Goal: Task Accomplishment & Management: Manage account settings

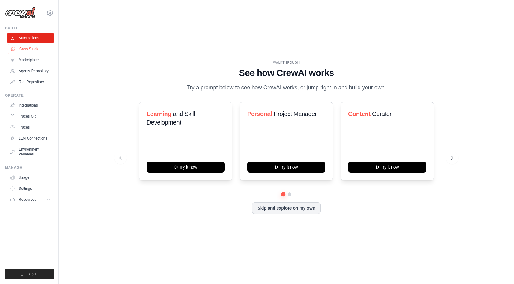
click at [24, 51] on link "Crew Studio" at bounding box center [31, 49] width 46 height 10
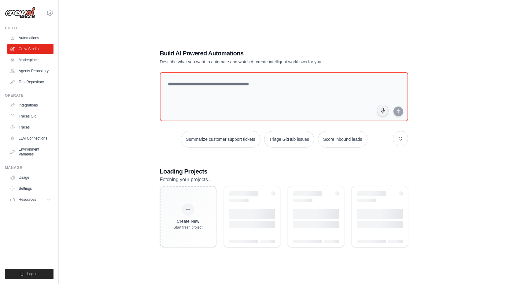
click at [25, 59] on link "Marketplace" at bounding box center [30, 60] width 46 height 10
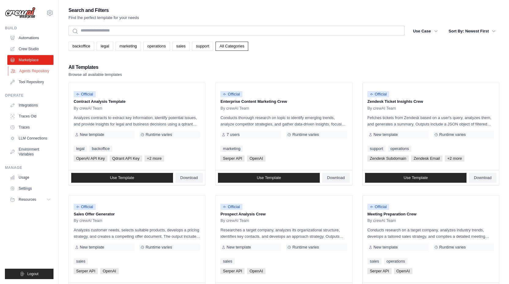
click at [25, 70] on link "Agents Repository" at bounding box center [31, 71] width 46 height 10
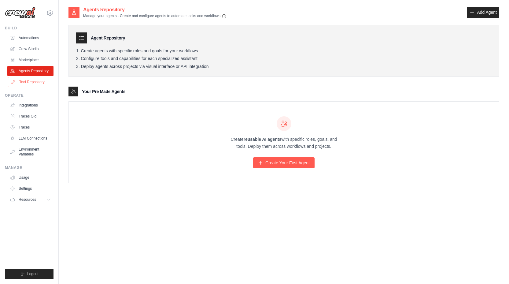
click at [28, 83] on link "Tool Repository" at bounding box center [31, 82] width 46 height 10
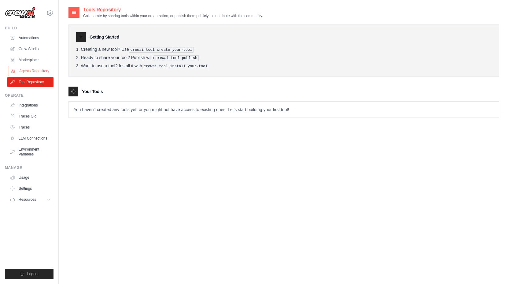
click at [28, 72] on link "Agents Repository" at bounding box center [31, 71] width 46 height 10
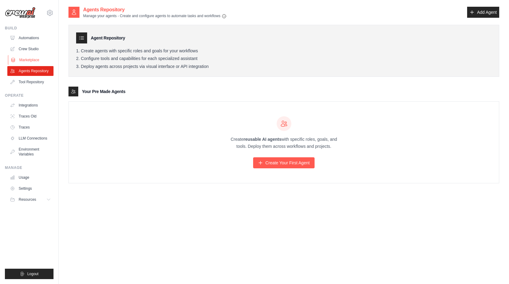
click at [27, 62] on link "Marketplace" at bounding box center [31, 60] width 46 height 10
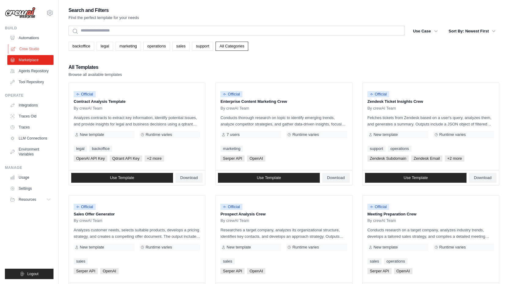
click at [27, 50] on link "Crew Studio" at bounding box center [31, 49] width 46 height 10
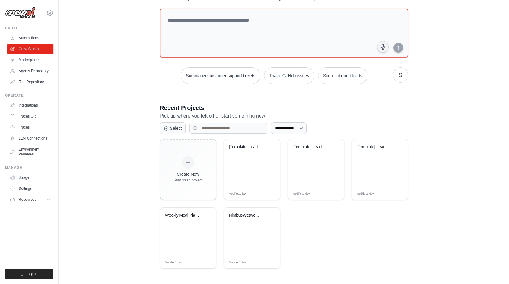
scroll to position [31, 0]
click at [260, 224] on div "NimbusWeave Complete Social Media A..." at bounding box center [252, 219] width 46 height 14
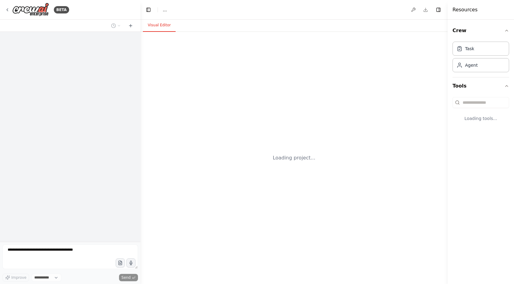
select select "****"
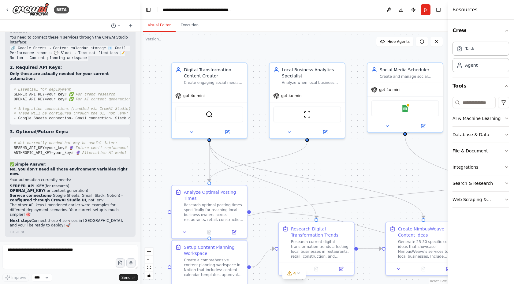
scroll to position [13725, 0]
click at [7, 10] on icon at bounding box center [7, 10] width 1 height 2
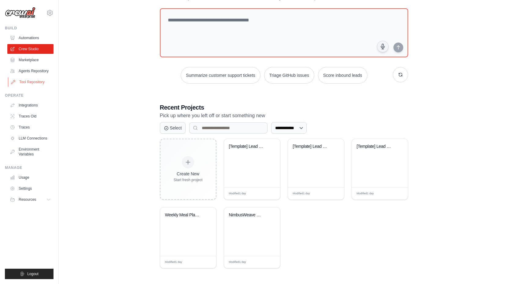
click at [40, 80] on link "Tool Repository" at bounding box center [31, 82] width 46 height 10
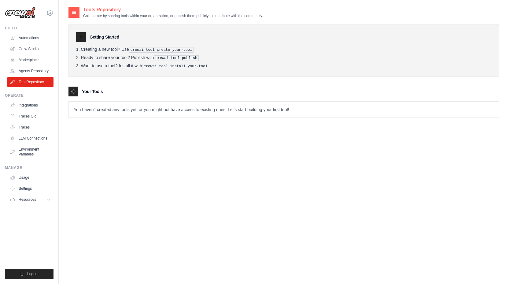
click at [33, 110] on ul "Integrations Traces Old Traces LLM Connections Environment Variables" at bounding box center [30, 129] width 46 height 59
click at [32, 107] on link "Integrations" at bounding box center [31, 105] width 46 height 10
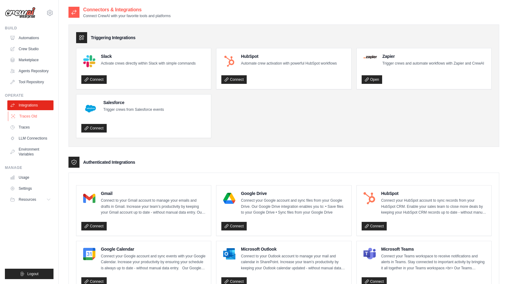
click at [29, 116] on link "Traces Old" at bounding box center [31, 116] width 46 height 10
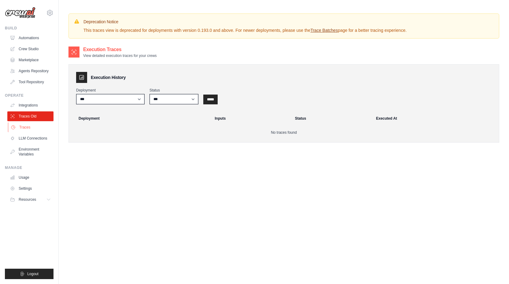
click at [30, 128] on link "Traces" at bounding box center [31, 127] width 46 height 10
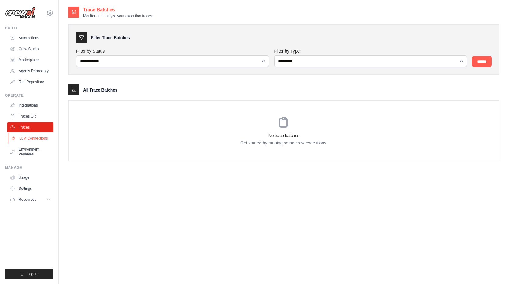
click at [32, 135] on link "LLM Connections" at bounding box center [31, 138] width 46 height 10
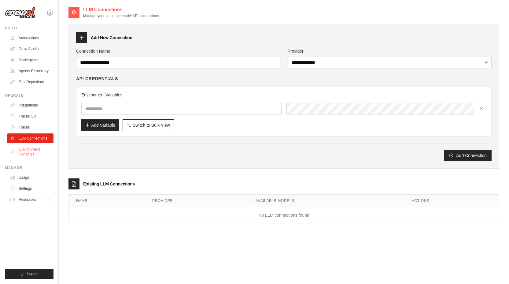
click at [32, 149] on link "Environment Variables" at bounding box center [31, 151] width 46 height 15
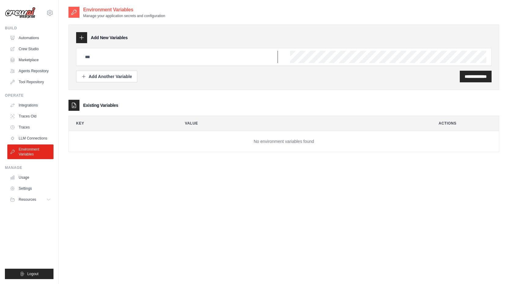
click at [107, 61] on input "text" at bounding box center [179, 57] width 197 height 12
click at [106, 60] on input "text" at bounding box center [179, 57] width 197 height 12
click at [105, 79] on button "Add Another Variable" at bounding box center [106, 76] width 61 height 12
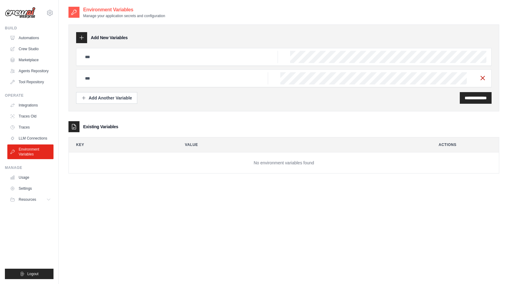
click at [486, 80] on icon "button" at bounding box center [482, 77] width 7 height 7
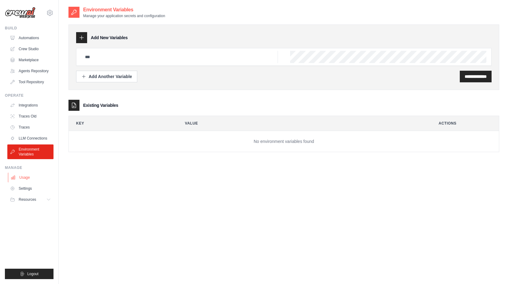
click at [23, 175] on link "Usage" at bounding box center [31, 177] width 46 height 10
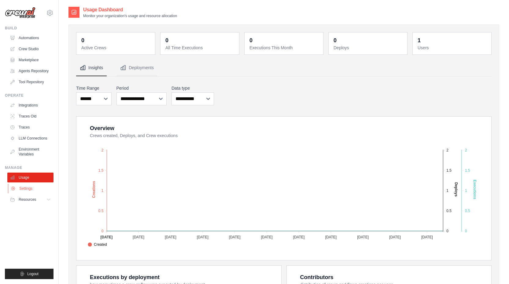
click at [24, 186] on link "Settings" at bounding box center [31, 189] width 46 height 10
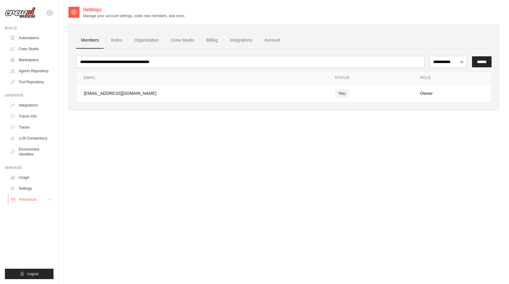
click at [27, 196] on button "Resources" at bounding box center [31, 200] width 46 height 10
click at [29, 208] on span "Documentation" at bounding box center [34, 209] width 25 height 5
click at [29, 82] on link "Tool Repository" at bounding box center [31, 82] width 46 height 10
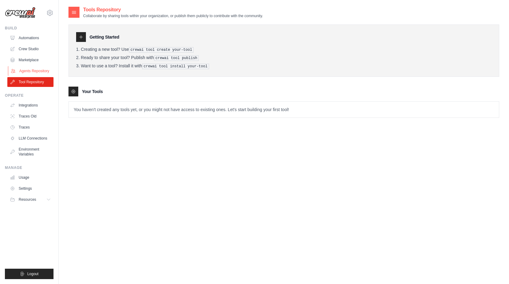
click at [31, 70] on link "Agents Repository" at bounding box center [31, 71] width 46 height 10
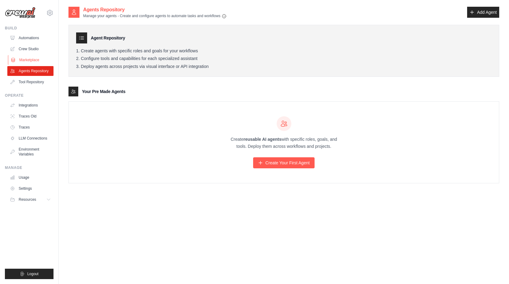
click at [30, 57] on link "Marketplace" at bounding box center [31, 60] width 46 height 10
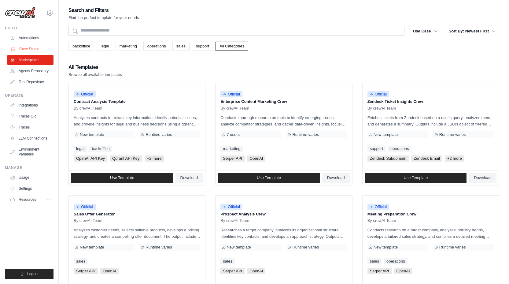
click at [31, 53] on link "Crew Studio" at bounding box center [31, 49] width 46 height 10
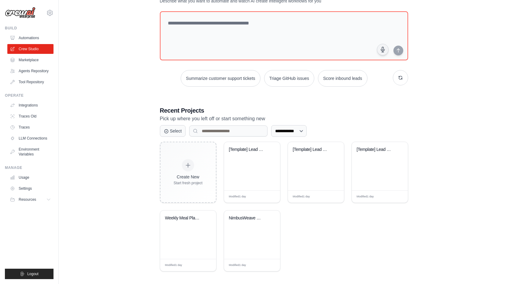
scroll to position [31, 0]
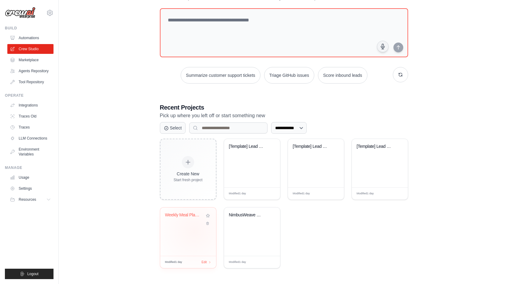
click at [194, 230] on div "Weekly Meal Planning & Recipe Disco..." at bounding box center [188, 231] width 56 height 48
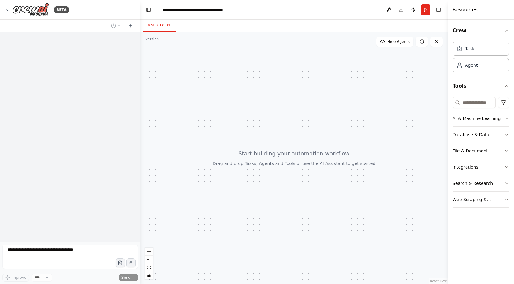
select select "****"
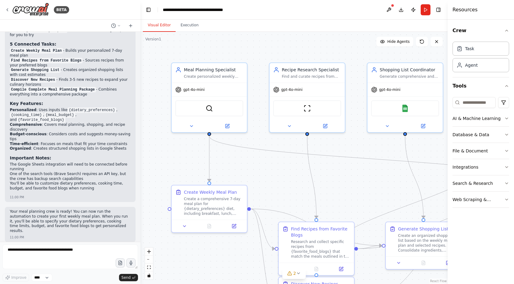
scroll to position [594, 0]
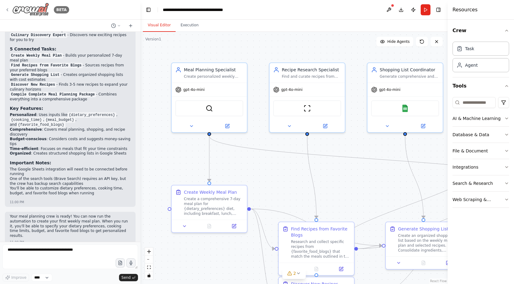
click at [9, 11] on icon at bounding box center [7, 9] width 5 height 5
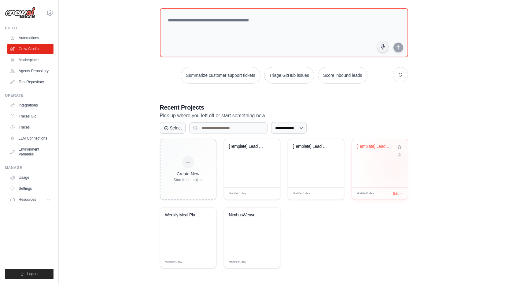
click at [394, 166] on div "[Template] Lead Scoring and Strateg..." at bounding box center [380, 163] width 56 height 48
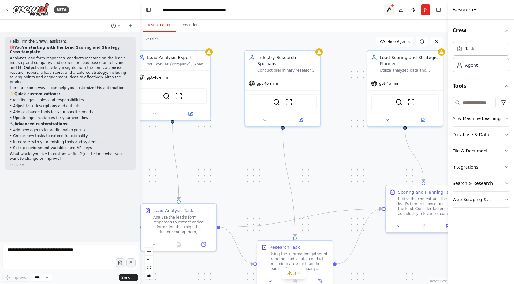
click at [391, 8] on button at bounding box center [389, 9] width 10 height 11
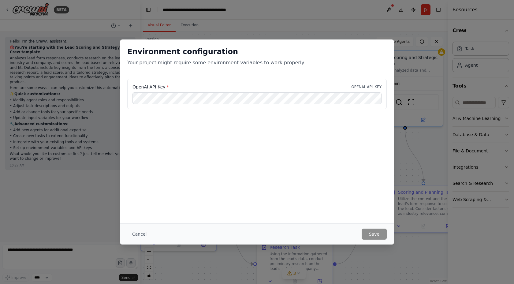
click at [356, 15] on div "Environment configuration Your project might require some environment variables…" at bounding box center [257, 142] width 514 height 284
click at [133, 234] on button "Cancel" at bounding box center [139, 233] width 24 height 11
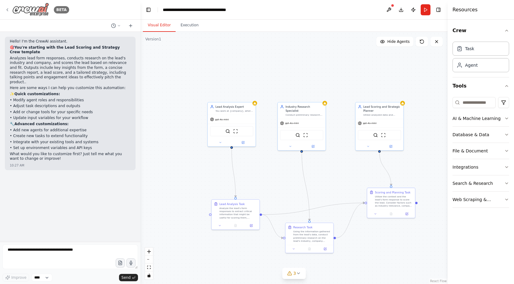
click at [8, 8] on icon at bounding box center [7, 9] width 5 height 5
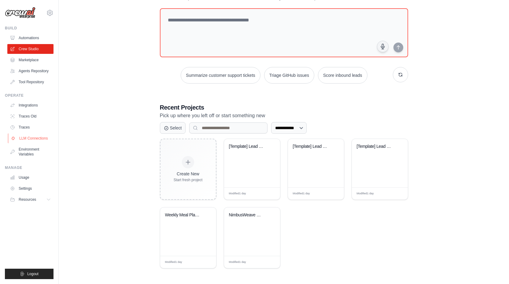
click at [30, 134] on link "LLM Connections" at bounding box center [31, 138] width 46 height 10
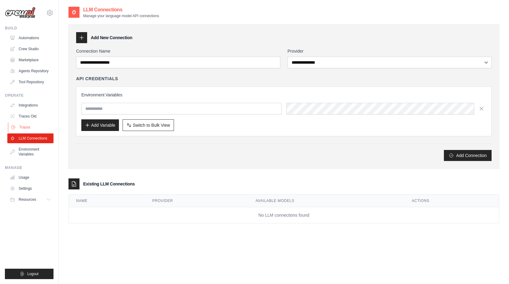
click at [27, 127] on link "Traces" at bounding box center [31, 127] width 46 height 10
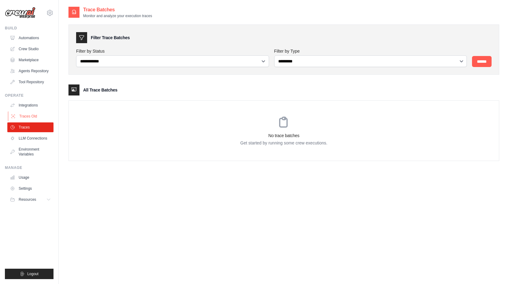
click at [28, 118] on link "Traces Old" at bounding box center [31, 116] width 46 height 10
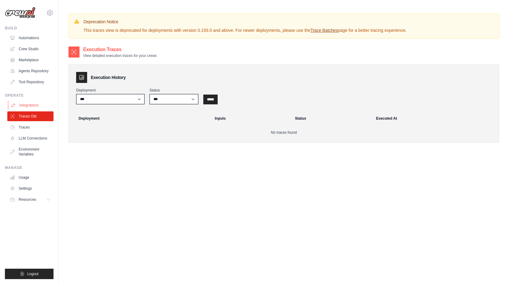
click at [27, 106] on link "Integrations" at bounding box center [31, 105] width 46 height 10
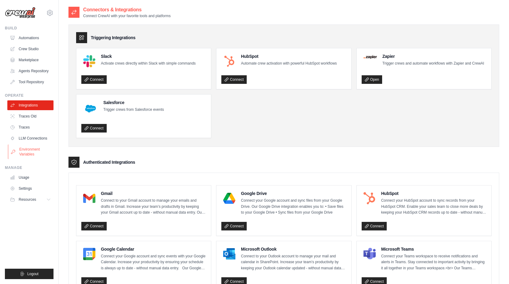
click at [38, 150] on link "Environment Variables" at bounding box center [31, 151] width 46 height 15
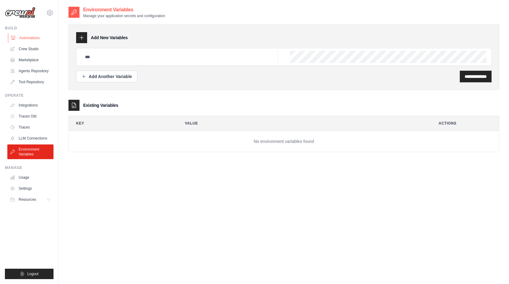
click at [32, 39] on link "Automations" at bounding box center [31, 38] width 46 height 10
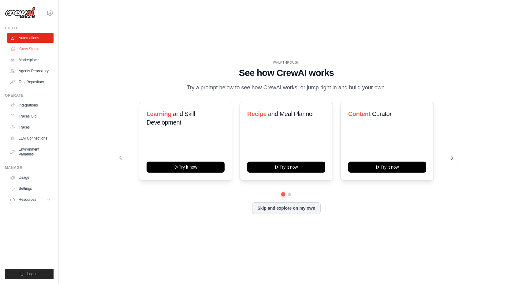
click at [33, 46] on link "Crew Studio" at bounding box center [31, 49] width 46 height 10
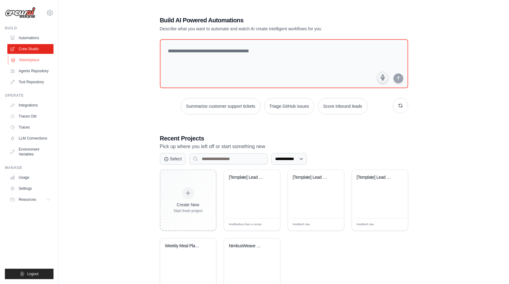
click at [33, 63] on link "Marketplace" at bounding box center [31, 60] width 46 height 10
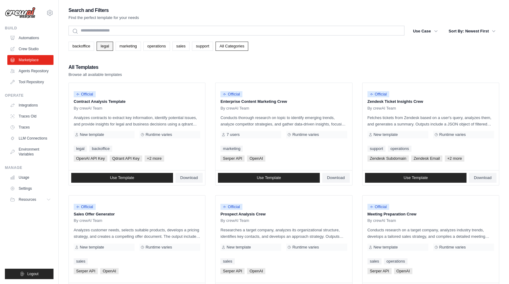
click at [106, 49] on link "legal" at bounding box center [105, 46] width 16 height 9
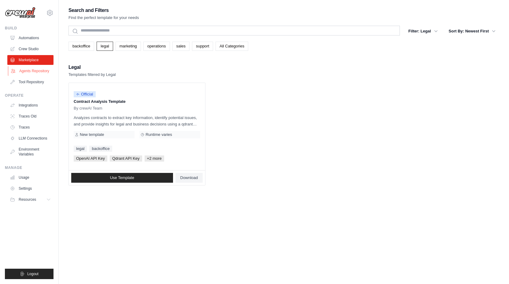
click at [25, 69] on link "Agents Repository" at bounding box center [31, 71] width 46 height 10
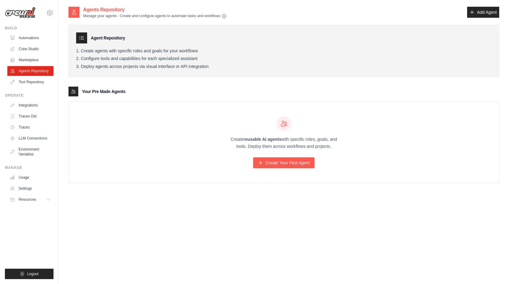
drag, startPoint x: 89, startPoint y: 51, endPoint x: 207, endPoint y: 51, distance: 118.7
click at [207, 51] on li "Create agents with specific roles and goals for your workflows" at bounding box center [284, 51] width 416 height 6
drag, startPoint x: 80, startPoint y: 58, endPoint x: 198, endPoint y: 59, distance: 118.1
click at [191, 59] on li "Configure tools and capabilities for each specialized assistant" at bounding box center [284, 59] width 416 height 6
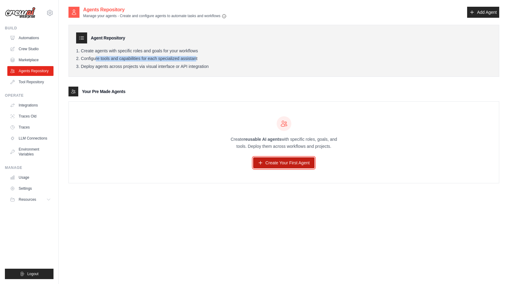
click at [286, 160] on link "Create Your First Agent" at bounding box center [283, 162] width 61 height 11
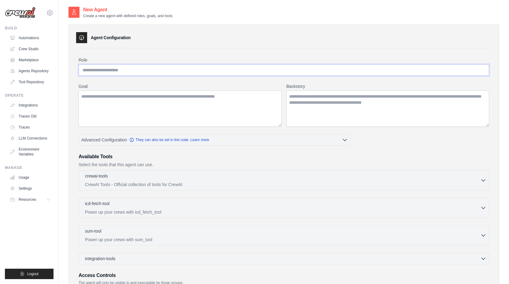
click at [170, 67] on input "Role" at bounding box center [284, 70] width 411 height 12
click at [173, 114] on textarea "Goal" at bounding box center [180, 109] width 203 height 36
click at [350, 105] on textarea "Backstory" at bounding box center [388, 109] width 203 height 36
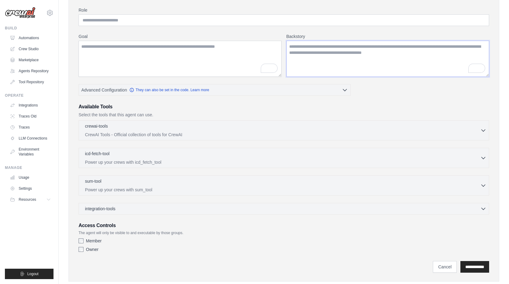
scroll to position [57, 0]
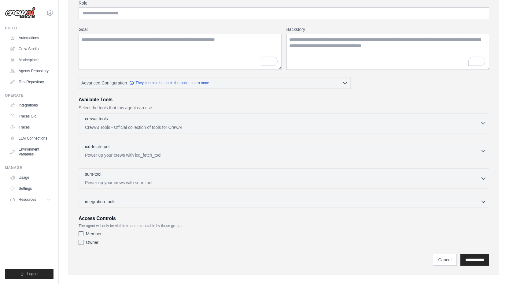
click at [483, 122] on icon "button" at bounding box center [483, 123] width 6 height 6
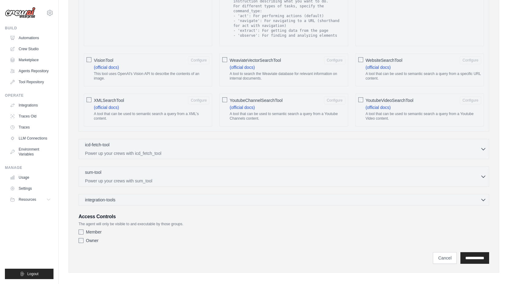
scroll to position [1022, 0]
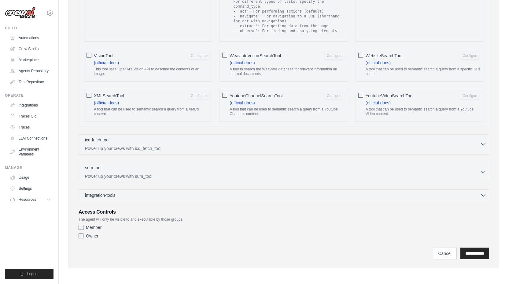
click at [484, 142] on button "icd-fetch-tool 0 selected Power up your crews with icd_fetch_tool" at bounding box center [283, 144] width 405 height 15
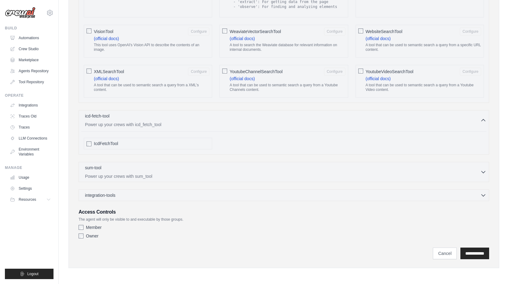
scroll to position [1050, 0]
click at [482, 171] on icon "button" at bounding box center [484, 172] width 4 height 2
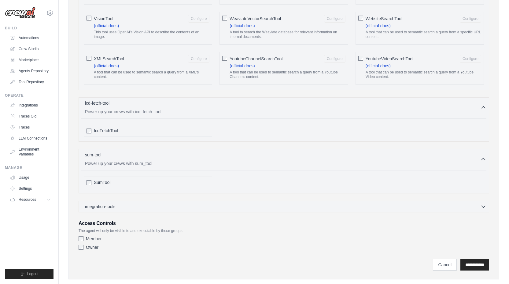
scroll to position [1074, 0]
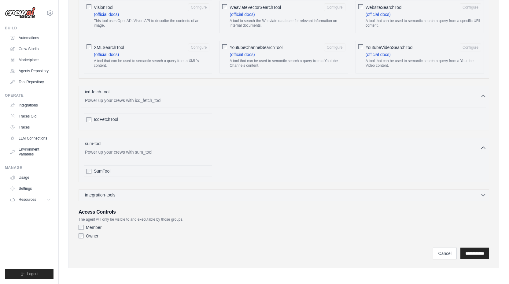
click at [480, 192] on icon "button" at bounding box center [483, 195] width 6 height 6
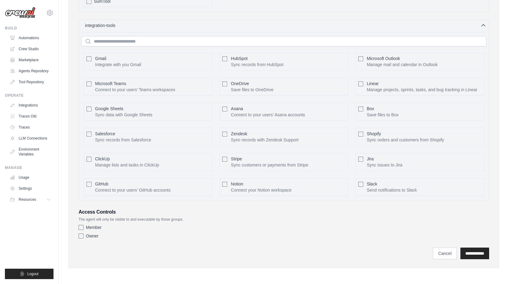
scroll to position [1250, 0]
click at [438, 250] on link "Cancel" at bounding box center [445, 253] width 24 height 12
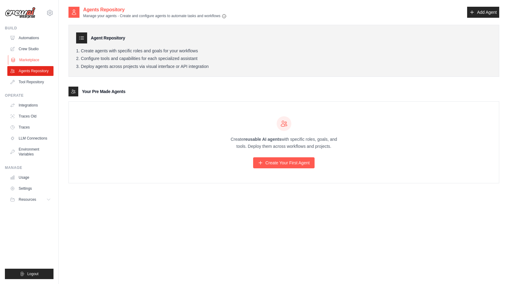
click at [32, 58] on link "Marketplace" at bounding box center [31, 60] width 46 height 10
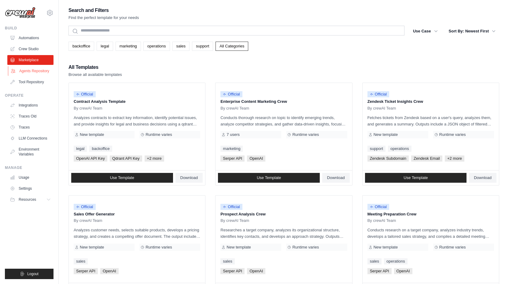
click at [35, 71] on link "Agents Repository" at bounding box center [31, 71] width 46 height 10
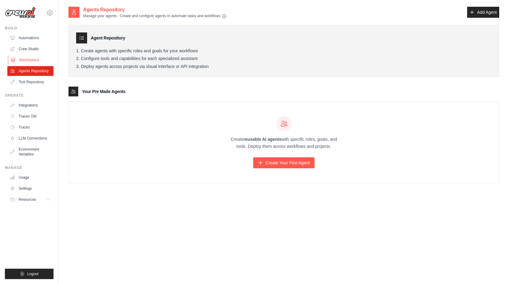
click at [28, 60] on link "Marketplace" at bounding box center [31, 60] width 46 height 10
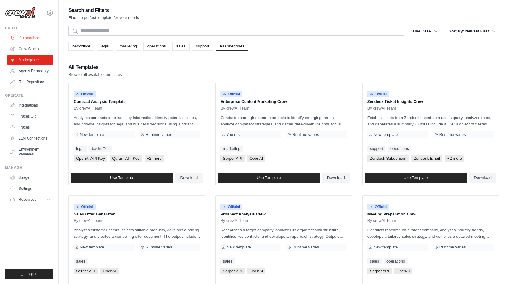
click at [29, 37] on link "Automations" at bounding box center [31, 38] width 46 height 10
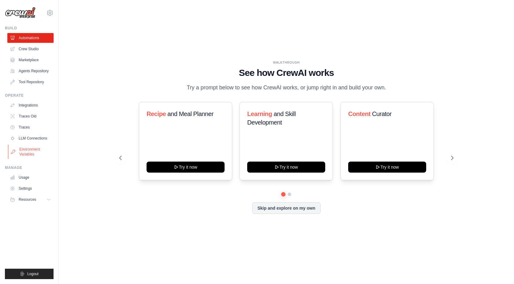
click at [28, 151] on link "Environment Variables" at bounding box center [31, 151] width 46 height 15
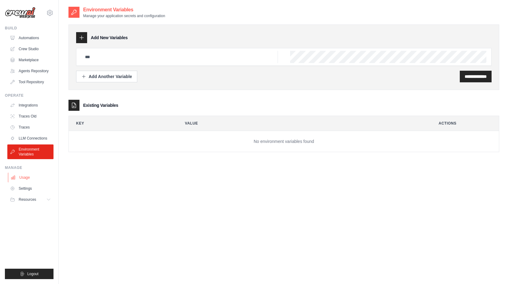
click at [31, 176] on link "Usage" at bounding box center [31, 177] width 46 height 10
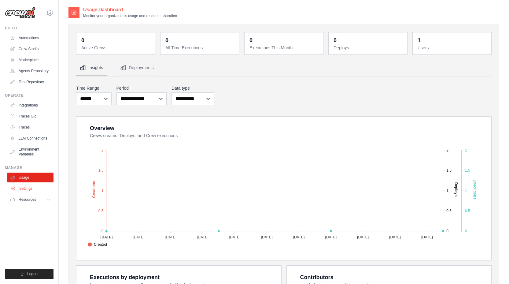
click at [43, 184] on link "Settings" at bounding box center [31, 189] width 46 height 10
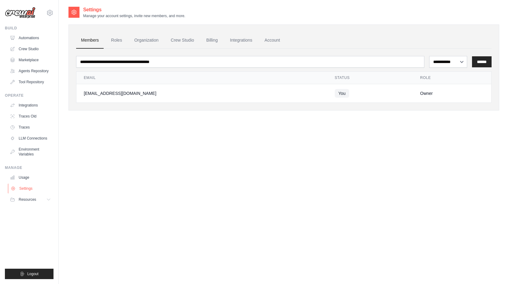
click at [38, 188] on link "Settings" at bounding box center [31, 189] width 46 height 10
click at [117, 39] on link "Roles" at bounding box center [116, 40] width 21 height 17
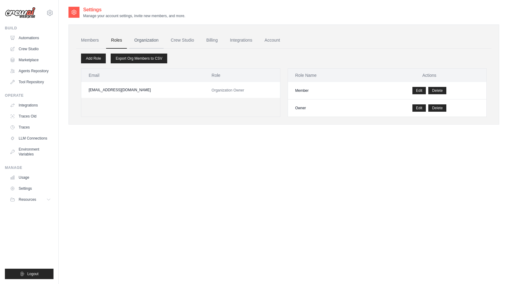
click at [153, 43] on link "Organization" at bounding box center [146, 40] width 34 height 17
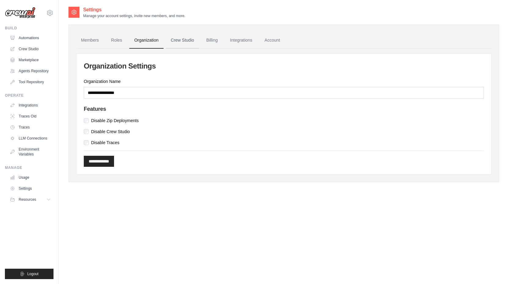
click at [182, 44] on link "Crew Studio" at bounding box center [182, 40] width 33 height 17
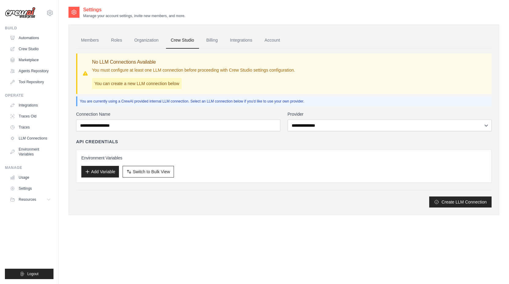
click at [181, 85] on p "You can create a new LLM connection below" at bounding box center [137, 83] width 90 height 11
click at [149, 87] on p "You can create a new LLM connection below" at bounding box center [137, 83] width 90 height 11
drag, startPoint x: 154, startPoint y: 74, endPoint x: 201, endPoint y: 72, distance: 47.7
click at [201, 72] on div "No LLM Connections Available You must configure at least one LLM connection bef…" at bounding box center [193, 73] width 203 height 31
click at [107, 168] on button "Add Variable" at bounding box center [100, 171] width 38 height 12
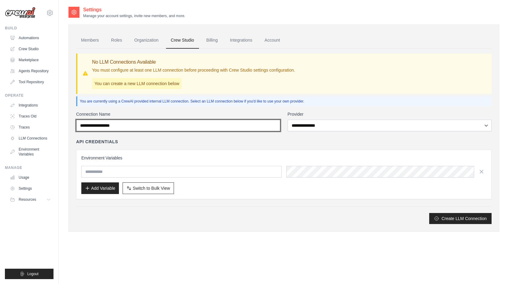
click at [222, 121] on input "Connection Name" at bounding box center [178, 126] width 204 height 12
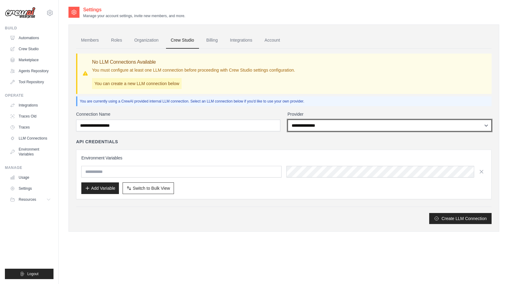
click at [334, 122] on select "**********" at bounding box center [390, 126] width 204 height 12
select select "******"
click at [288, 120] on select "**********" at bounding box center [390, 126] width 204 height 12
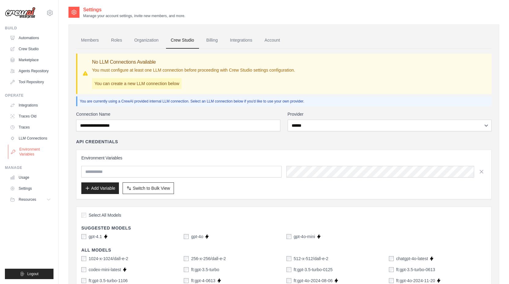
click at [38, 150] on link "Environment Variables" at bounding box center [31, 151] width 46 height 15
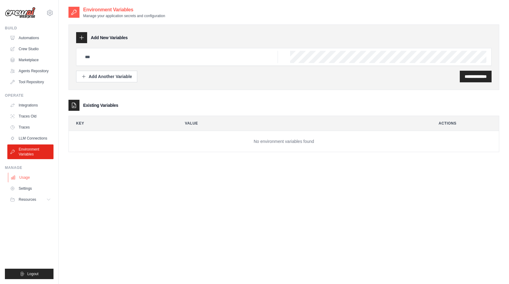
click at [32, 176] on link "Usage" at bounding box center [31, 177] width 46 height 10
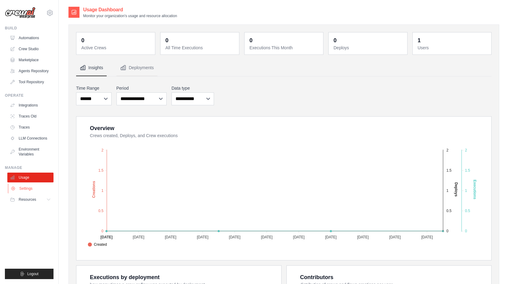
click at [28, 189] on link "Settings" at bounding box center [31, 189] width 46 height 10
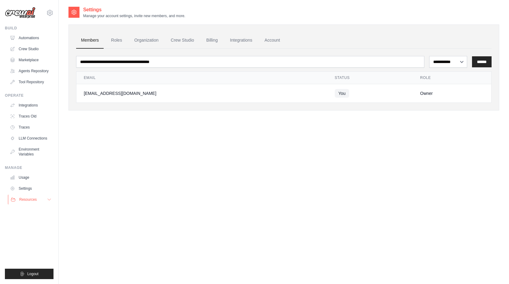
click at [30, 197] on span "Resources" at bounding box center [27, 199] width 17 height 5
click at [32, 36] on link "Automations" at bounding box center [31, 38] width 46 height 10
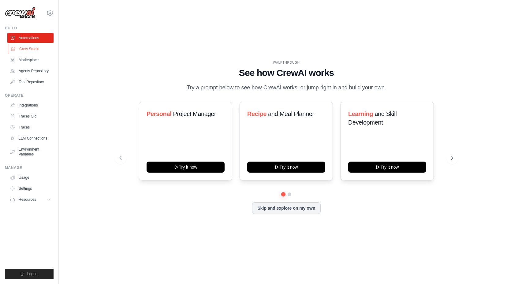
click at [33, 49] on link "Crew Studio" at bounding box center [31, 49] width 46 height 10
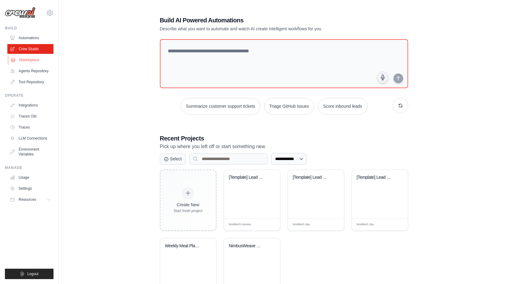
click at [33, 57] on link "Marketplace" at bounding box center [31, 60] width 46 height 10
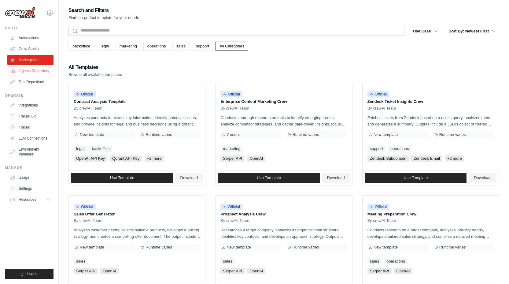
click at [27, 72] on link "Agents Repository" at bounding box center [31, 71] width 46 height 10
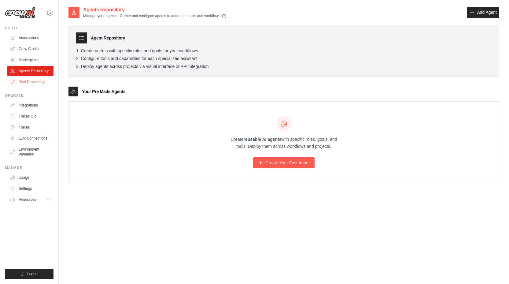
click at [31, 83] on link "Tool Repository" at bounding box center [31, 82] width 46 height 10
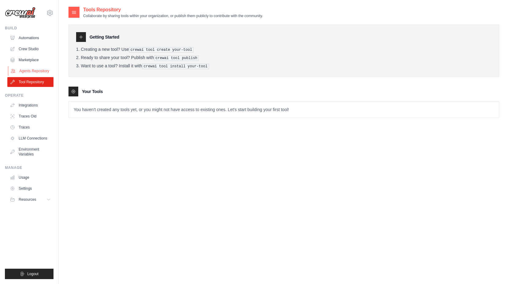
click at [35, 73] on link "Agents Repository" at bounding box center [31, 71] width 46 height 10
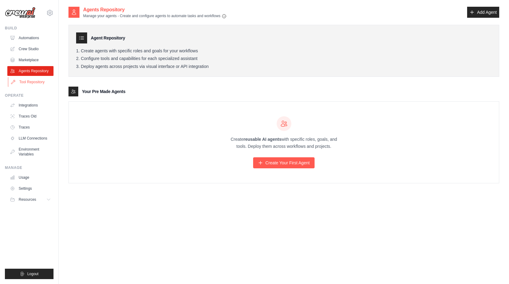
click at [37, 81] on link "Tool Repository" at bounding box center [31, 82] width 46 height 10
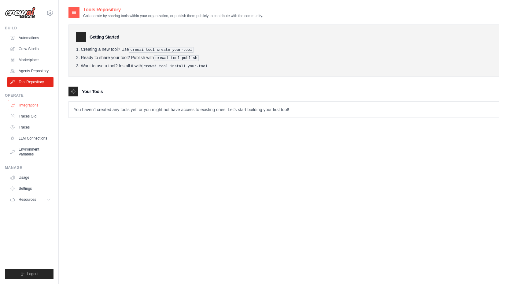
click at [36, 108] on link "Integrations" at bounding box center [31, 105] width 46 height 10
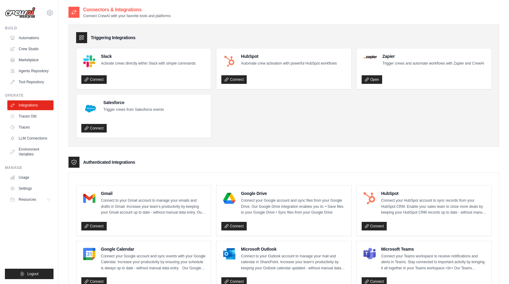
click at [268, 59] on div "HubSpot Automate crew activation with powerful HubSpot workflows" at bounding box center [289, 59] width 96 height 13
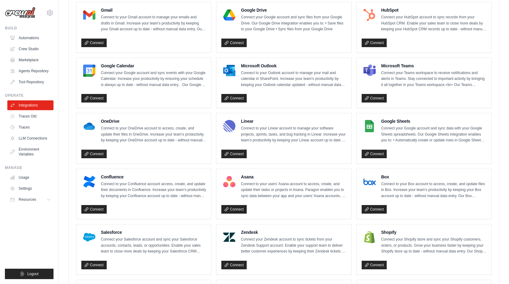
scroll to position [100, 0]
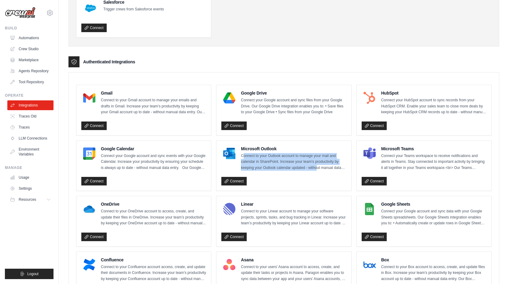
drag, startPoint x: 243, startPoint y: 158, endPoint x: 324, endPoint y: 172, distance: 82.2
click at [324, 171] on p "Connect to your Outlook account to manage your mail and calendar in SharePoint.…" at bounding box center [293, 162] width 105 height 18
click at [332, 176] on div "Microsoft Outlook Connect to your Outlook account to manage your mail and calen…" at bounding box center [283, 166] width 125 height 40
drag, startPoint x: 345, startPoint y: 173, endPoint x: 242, endPoint y: 154, distance: 105.0
click at [242, 154] on div "Microsoft Outlook Connect to your Outlook account to manage your mail and calen…" at bounding box center [283, 166] width 125 height 40
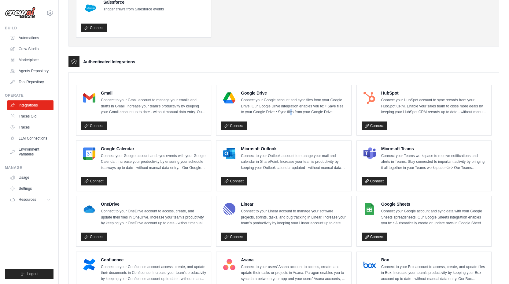
drag, startPoint x: 313, startPoint y: 117, endPoint x: 319, endPoint y: 117, distance: 5.5
click at [314, 115] on p "Connect your Google account and sync files from your Google Drive. Our Google D…" at bounding box center [293, 106] width 105 height 18
drag, startPoint x: 243, startPoint y: 102, endPoint x: 335, endPoint y: 114, distance: 93.2
click at [335, 114] on p "Connect your Google account and sync files from your Google Drive. Our Google D…" at bounding box center [293, 106] width 105 height 18
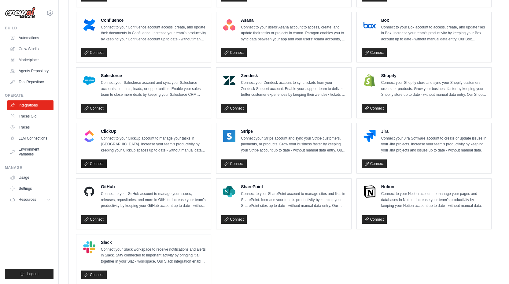
scroll to position [362, 0]
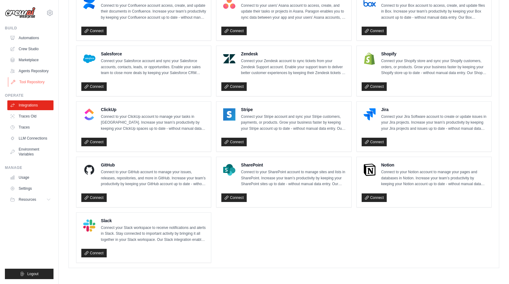
click at [38, 83] on link "Tool Repository" at bounding box center [31, 82] width 46 height 10
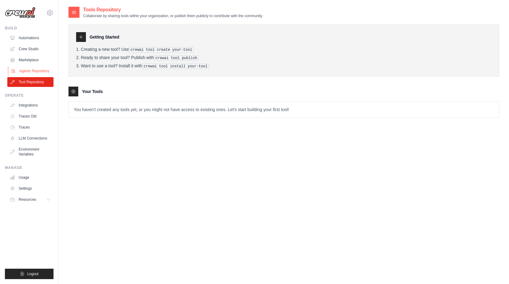
click at [36, 68] on link "Agents Repository" at bounding box center [31, 71] width 46 height 10
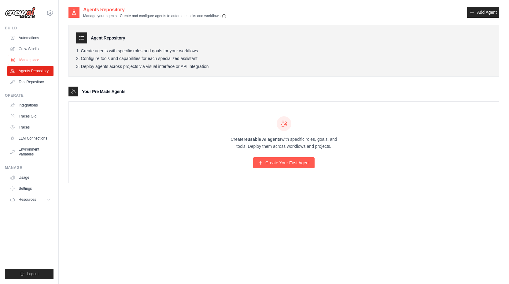
click at [36, 61] on link "Marketplace" at bounding box center [31, 60] width 46 height 10
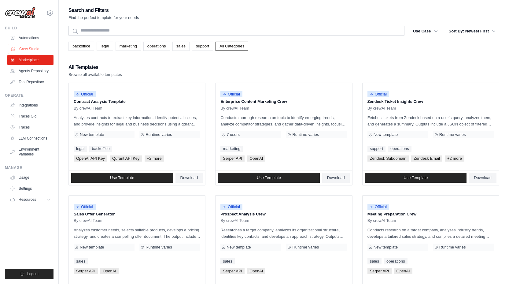
click at [36, 48] on link "Crew Studio" at bounding box center [31, 49] width 46 height 10
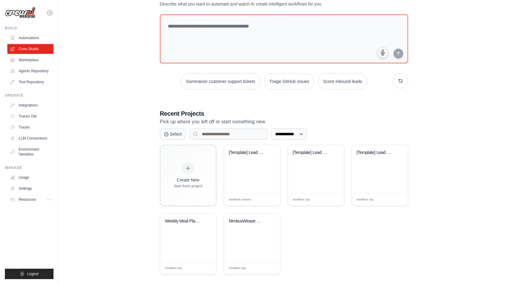
scroll to position [31, 0]
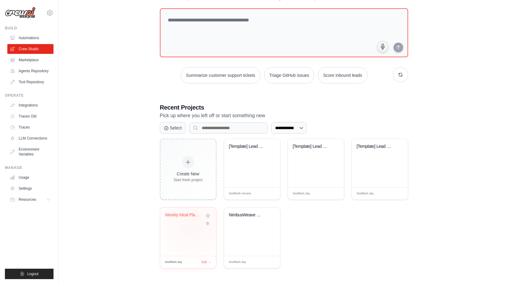
click at [190, 226] on div "Weekly Meal Planning & Recipe Disco..." at bounding box center [188, 231] width 56 height 48
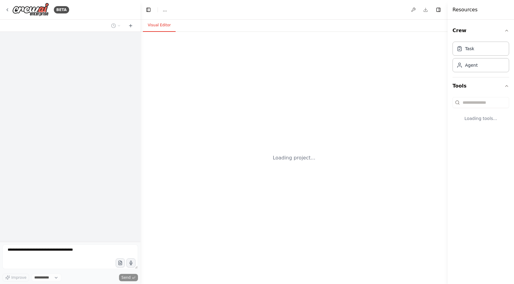
select select "****"
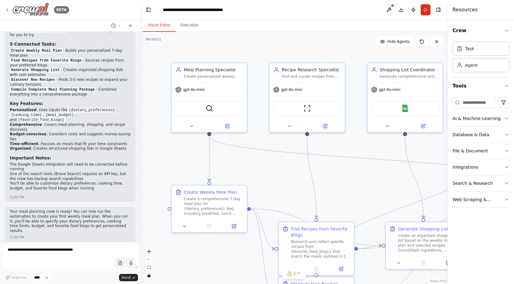
scroll to position [594, 0]
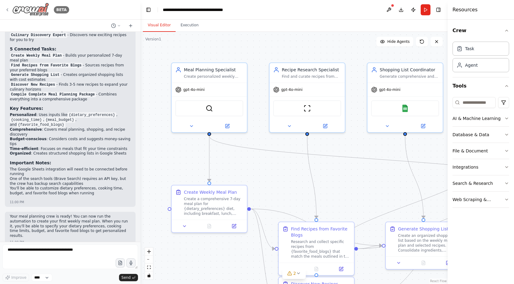
click at [8, 9] on icon at bounding box center [7, 10] width 1 height 2
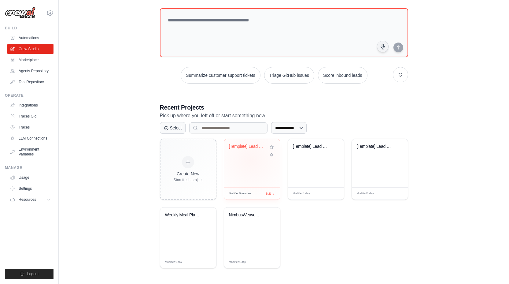
click at [251, 160] on div "[Template] Lead Scoring and Strateg..." at bounding box center [252, 163] width 56 height 48
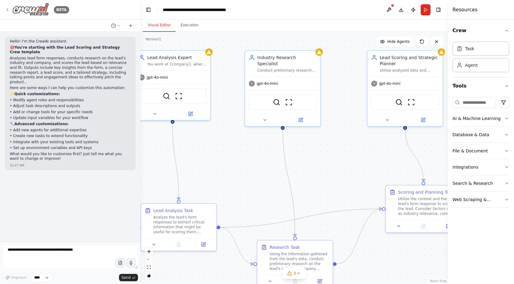
click at [8, 9] on icon at bounding box center [7, 9] width 5 height 5
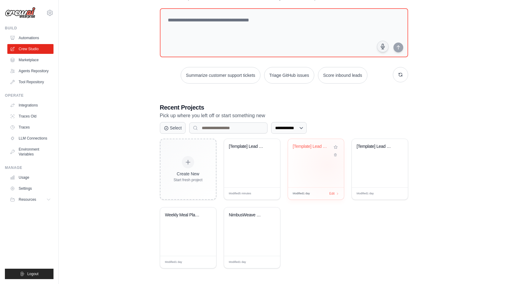
click at [327, 165] on div "[Template] Lead Scoring and Strateg..." at bounding box center [316, 163] width 56 height 48
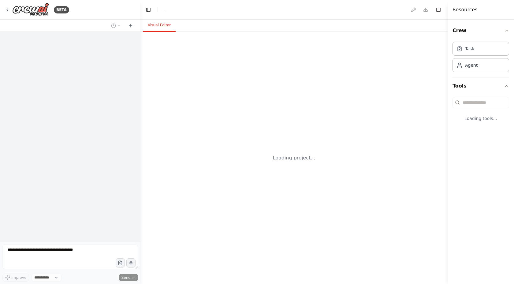
select select "****"
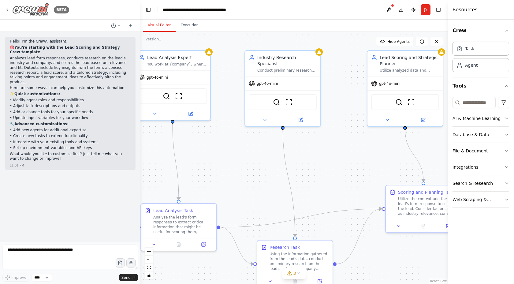
click at [9, 9] on icon at bounding box center [7, 9] width 5 height 5
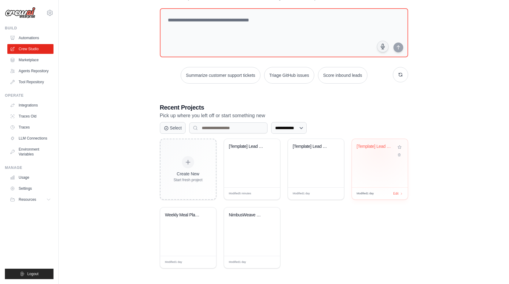
click at [378, 151] on div "[Template] Lead Scoring and Strateg..." at bounding box center [380, 151] width 46 height 14
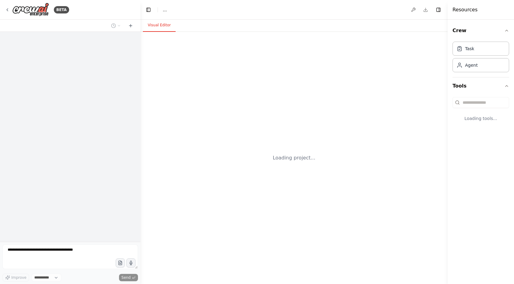
select select "****"
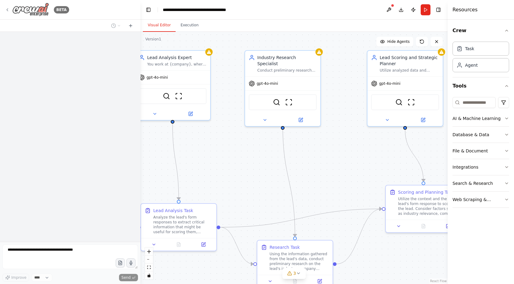
click at [8, 8] on icon at bounding box center [7, 9] width 5 height 5
